Goal: Information Seeking & Learning: Find specific fact

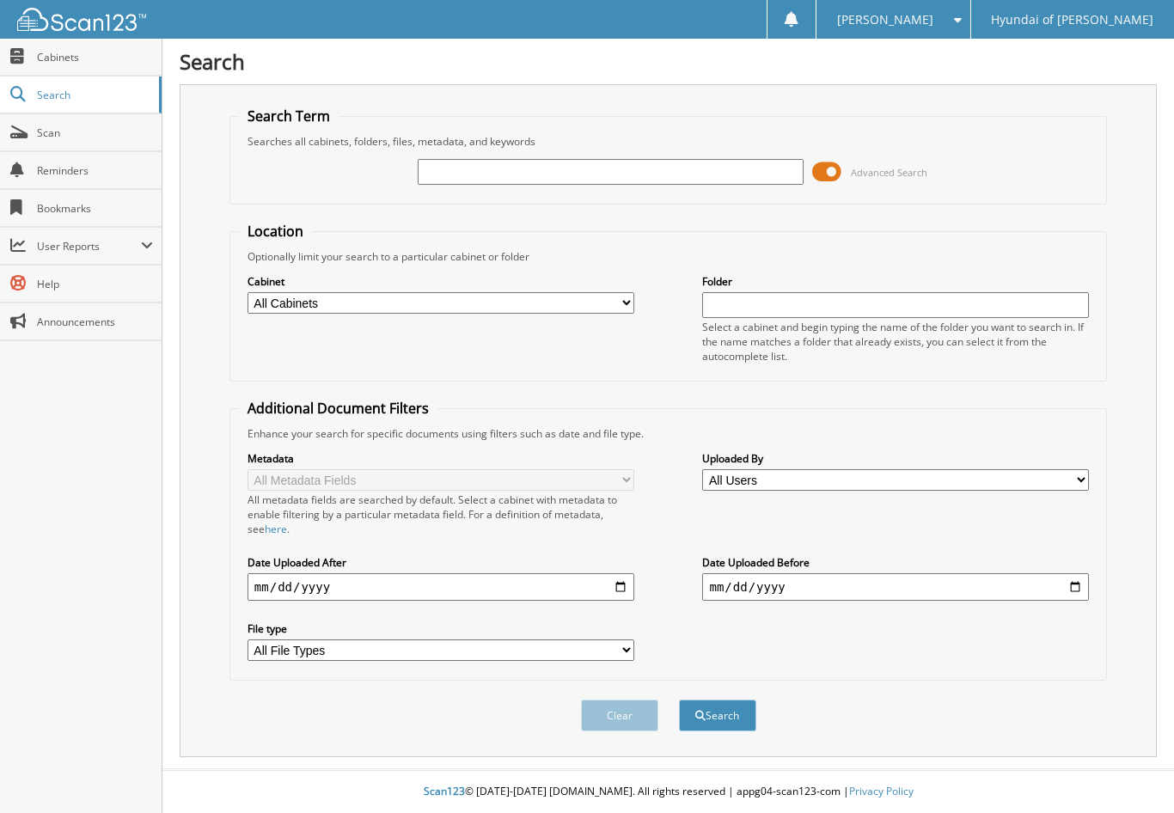
click at [528, 171] on input "text" at bounding box center [611, 172] width 387 height 26
type input "559270"
click at [822, 166] on span at bounding box center [826, 172] width 29 height 26
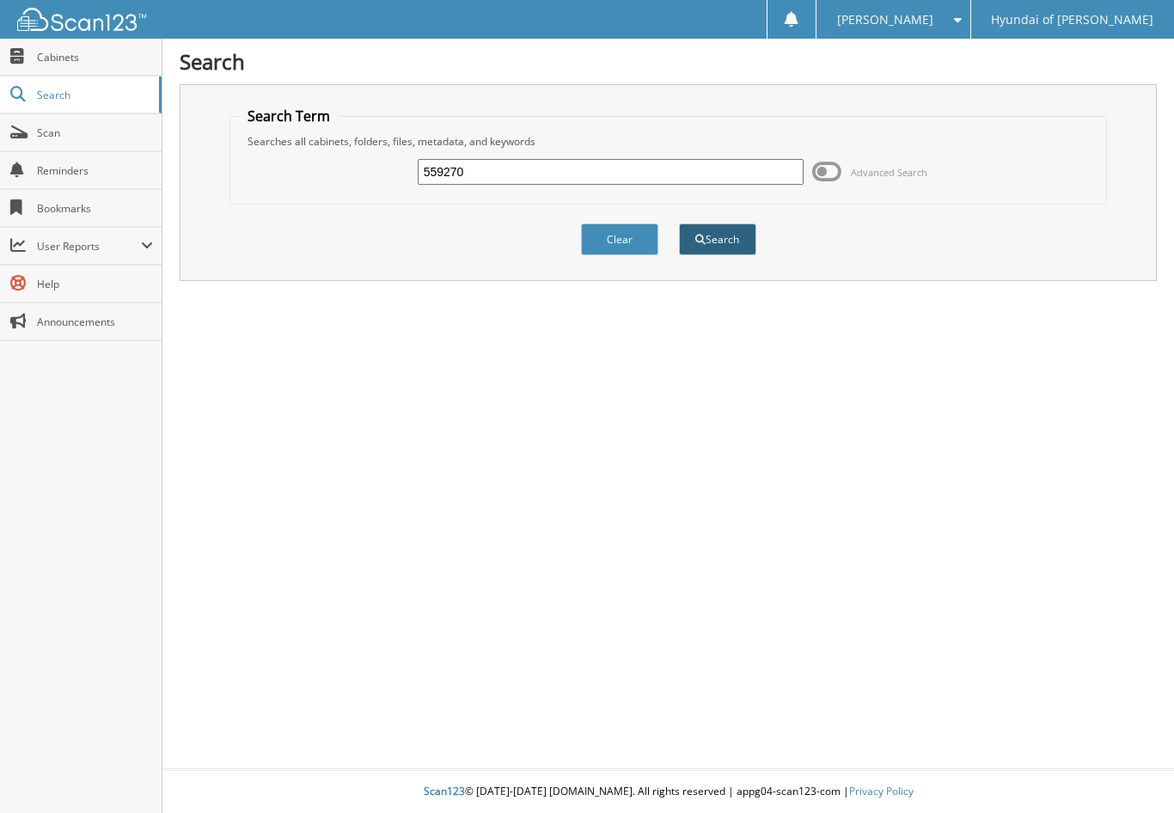
click at [696, 241] on span "submit" at bounding box center [700, 240] width 10 height 10
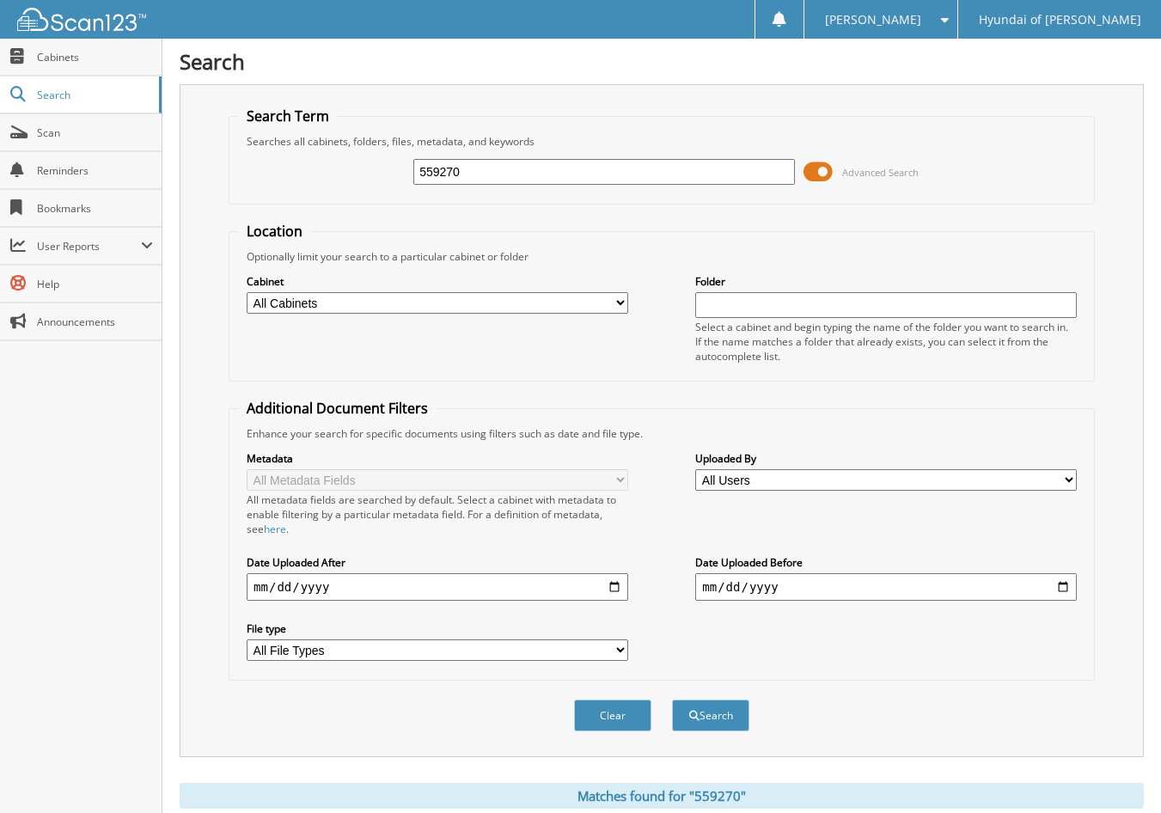
click at [821, 170] on span at bounding box center [817, 172] width 29 height 26
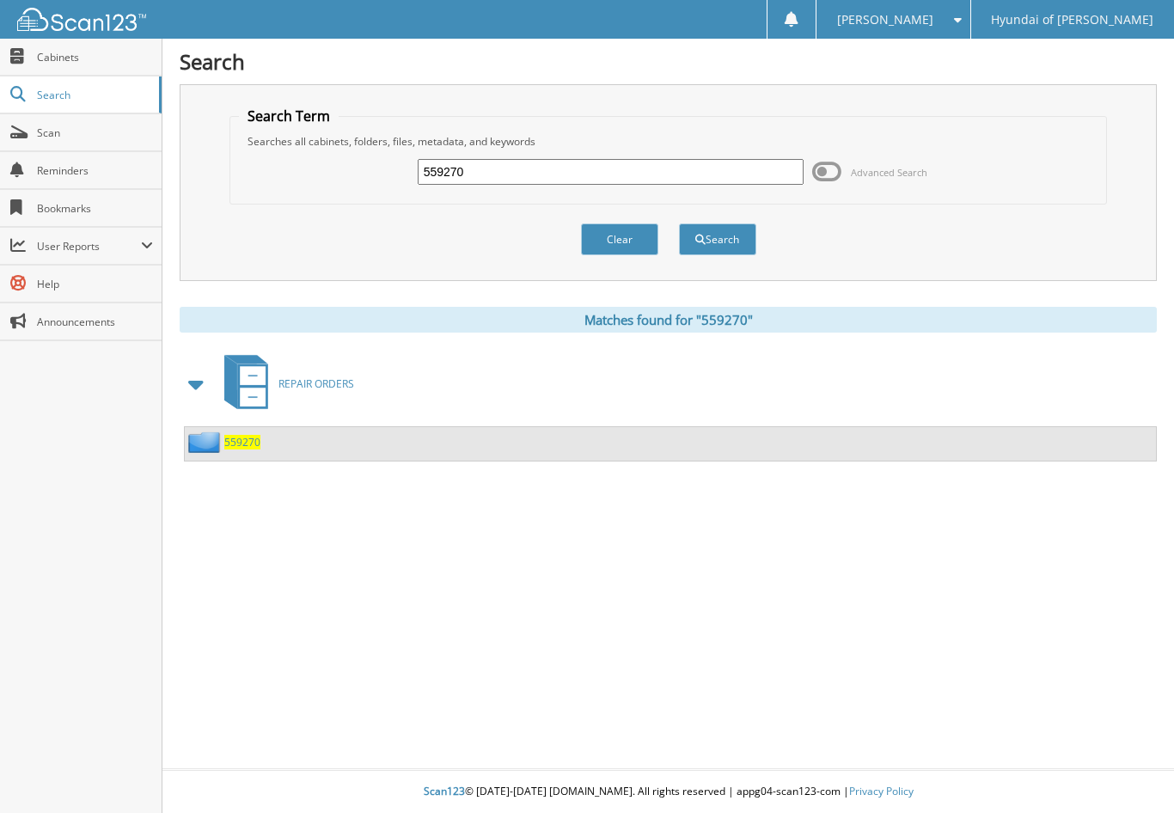
click at [255, 443] on span "559270" at bounding box center [242, 442] width 36 height 15
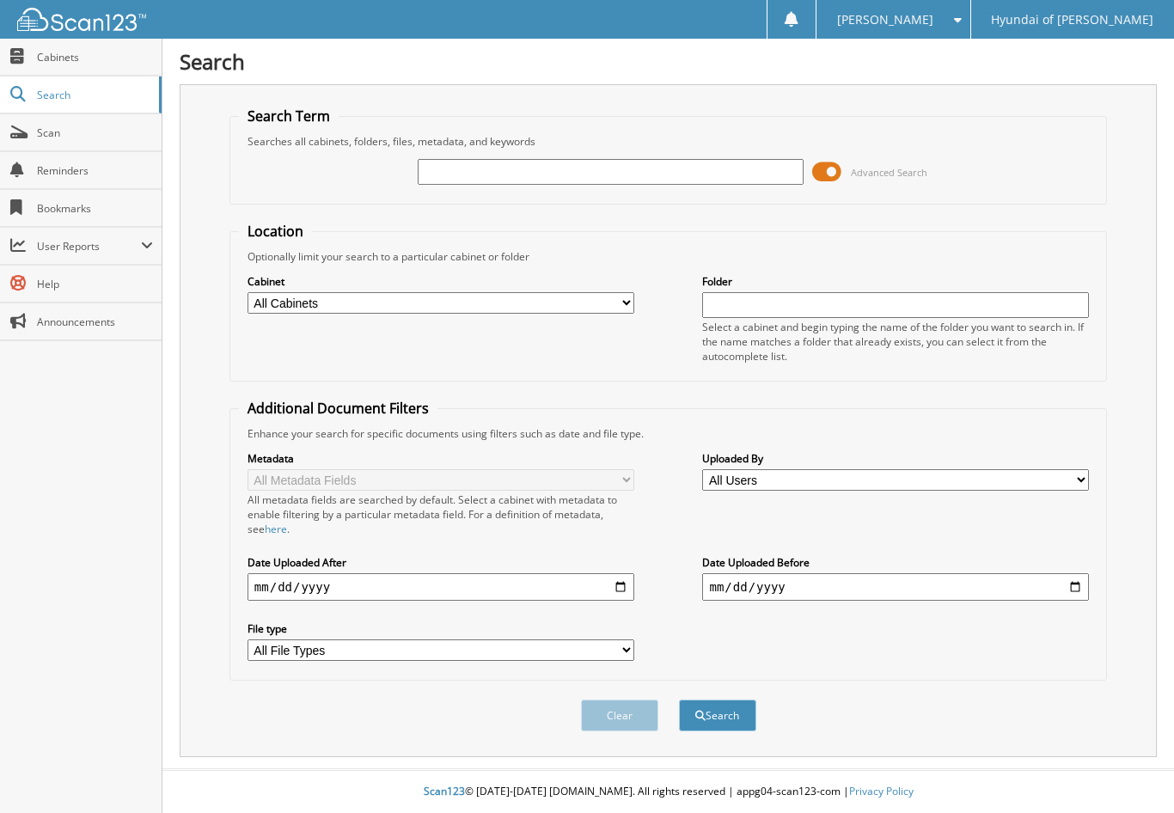
click at [462, 175] on input "text" at bounding box center [611, 172] width 387 height 26
type input "559270"
click at [679, 699] on button "Search" at bounding box center [717, 715] width 77 height 32
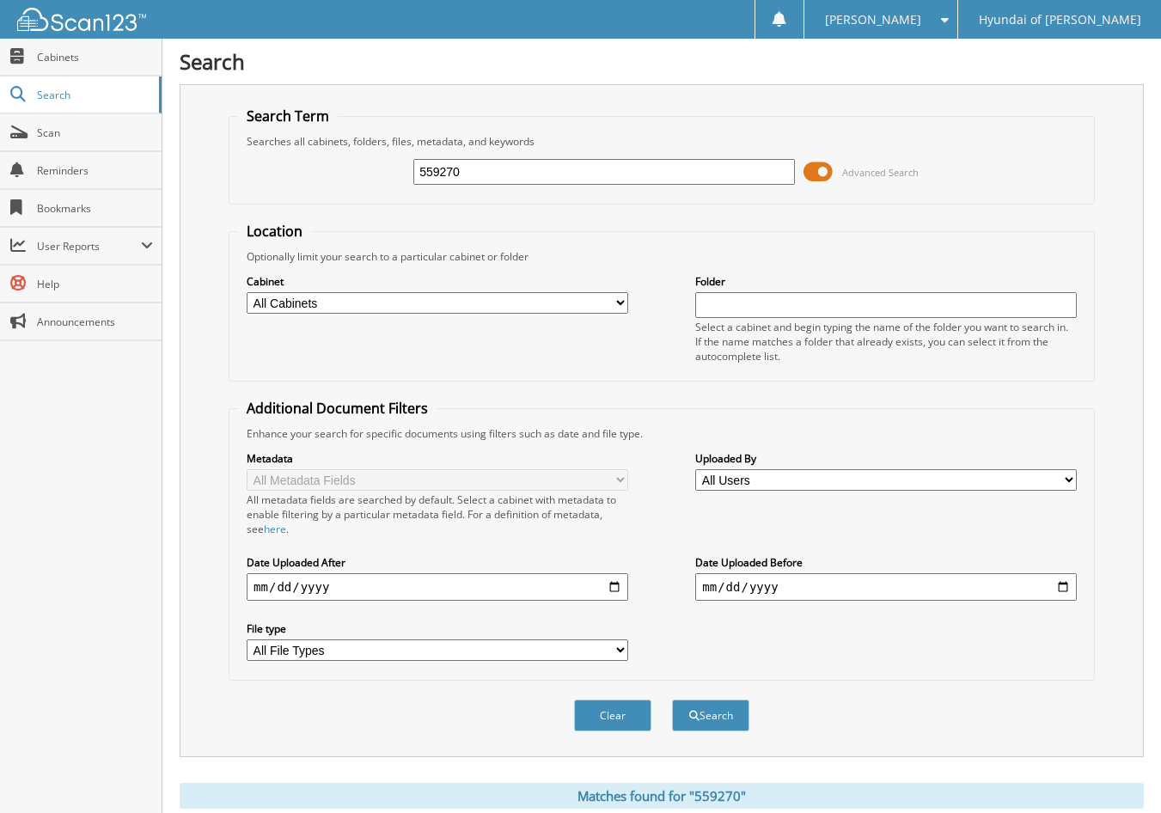
click at [825, 169] on span at bounding box center [817, 172] width 29 height 26
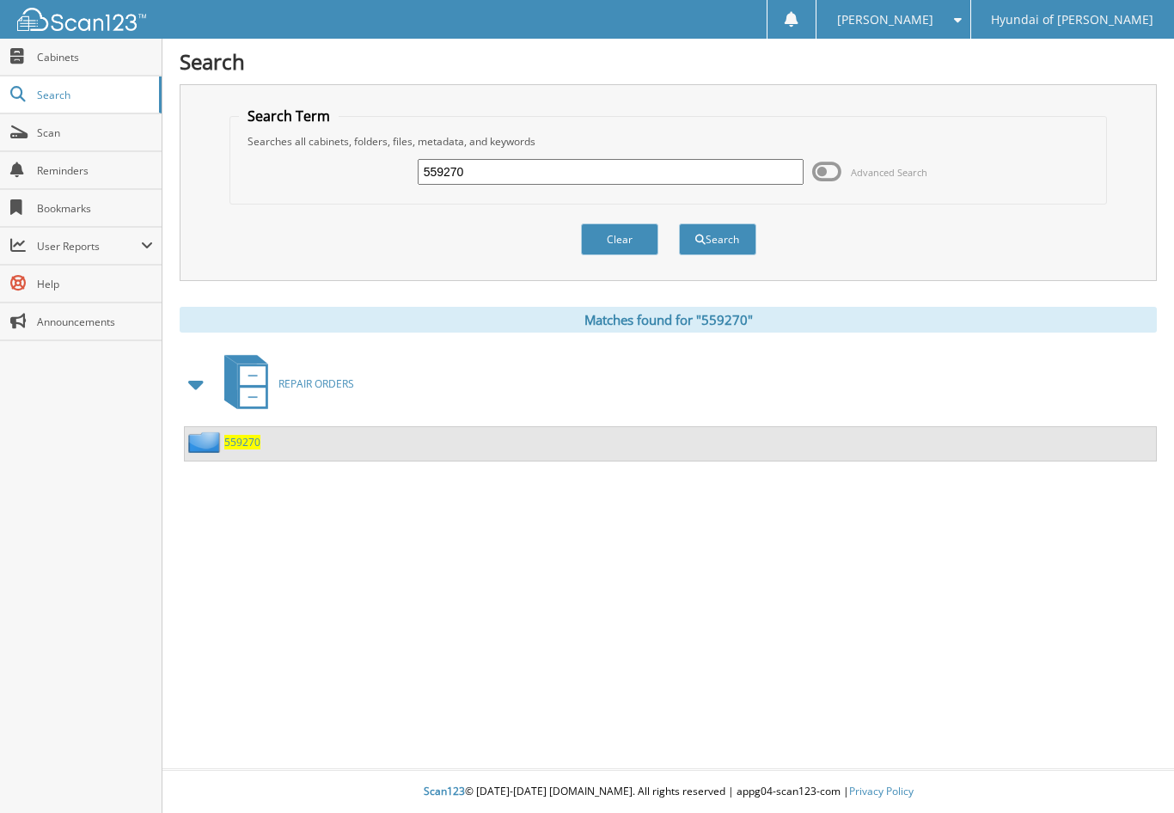
click at [237, 446] on span "559270" at bounding box center [242, 442] width 36 height 15
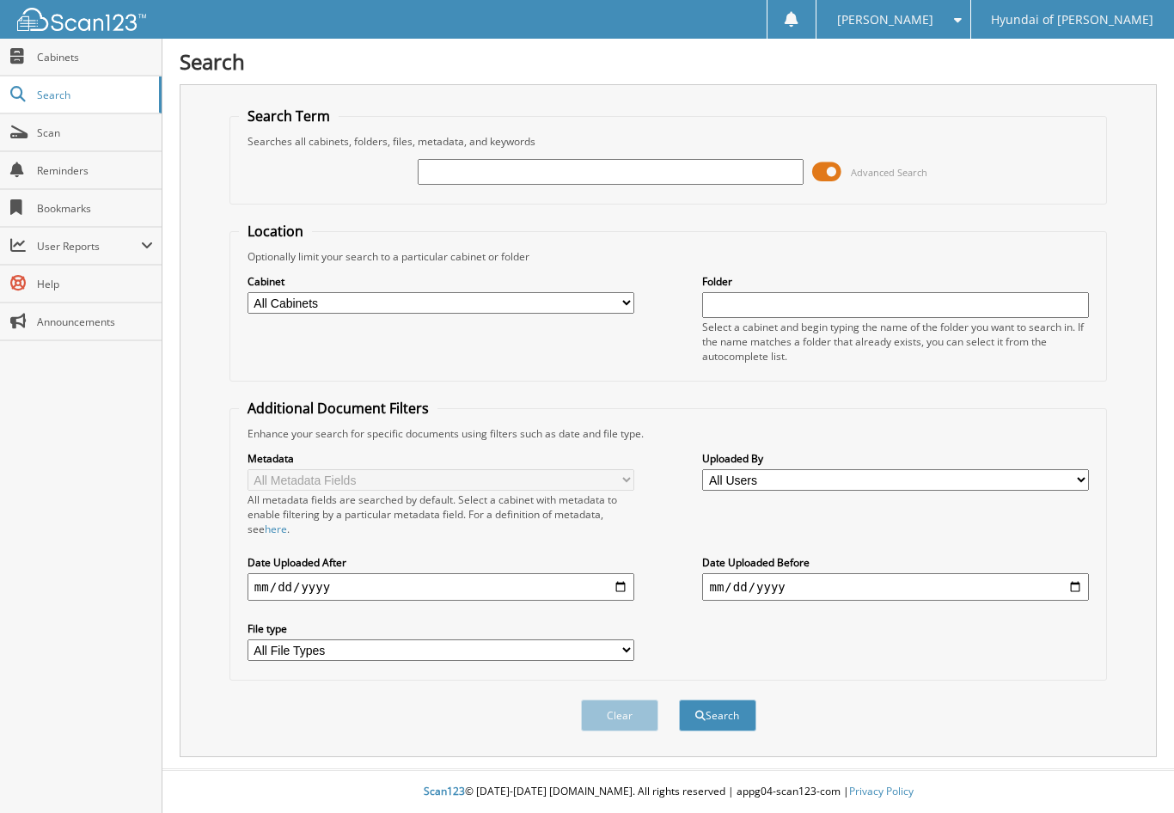
click at [558, 169] on input "text" at bounding box center [611, 172] width 387 height 26
type input "555307"
click at [711, 719] on button "Search" at bounding box center [717, 715] width 77 height 32
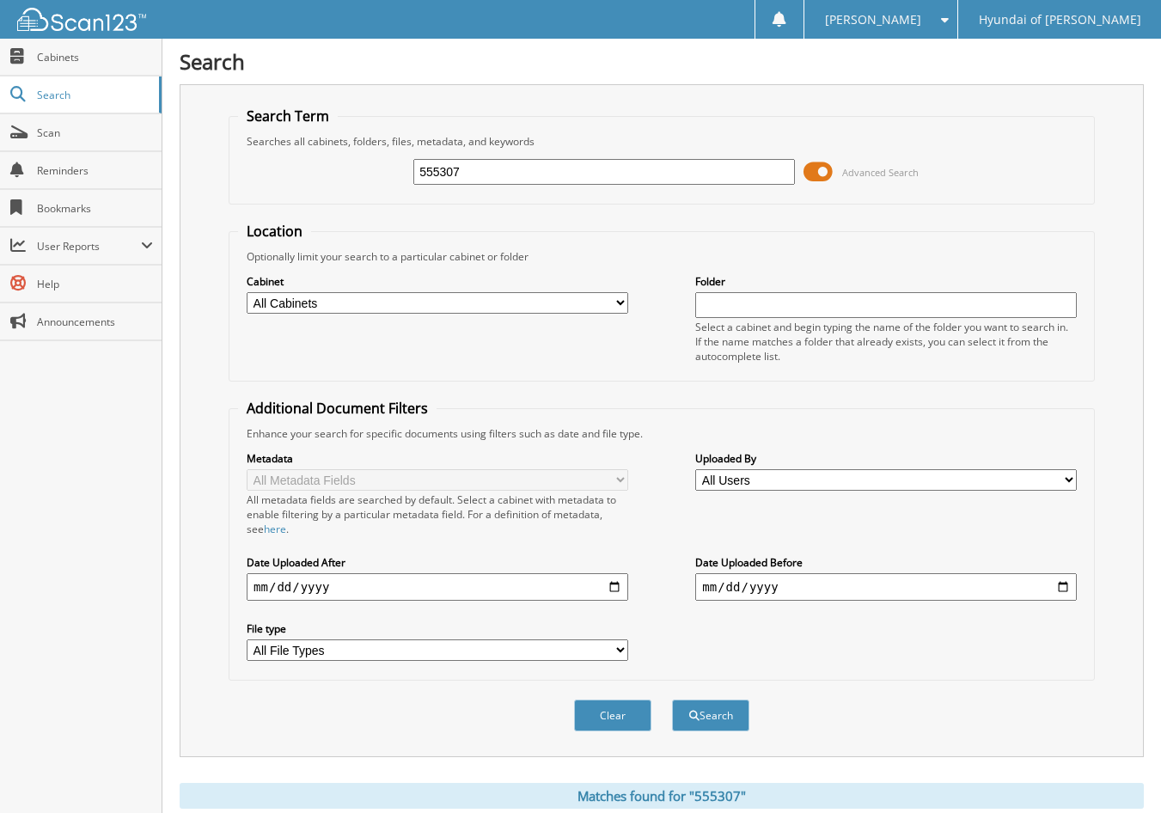
click at [822, 171] on span at bounding box center [817, 172] width 29 height 26
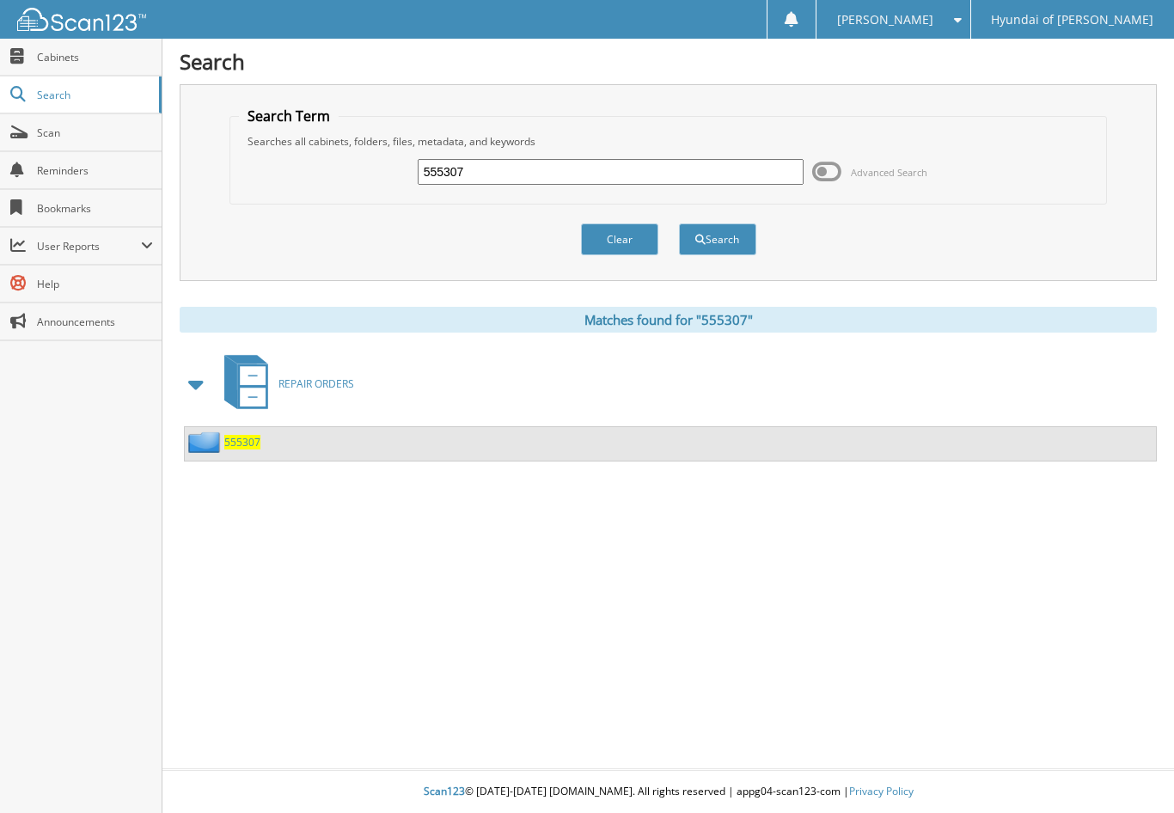
click at [232, 436] on span "555307" at bounding box center [242, 442] width 36 height 15
